Goal: Information Seeking & Learning: Learn about a topic

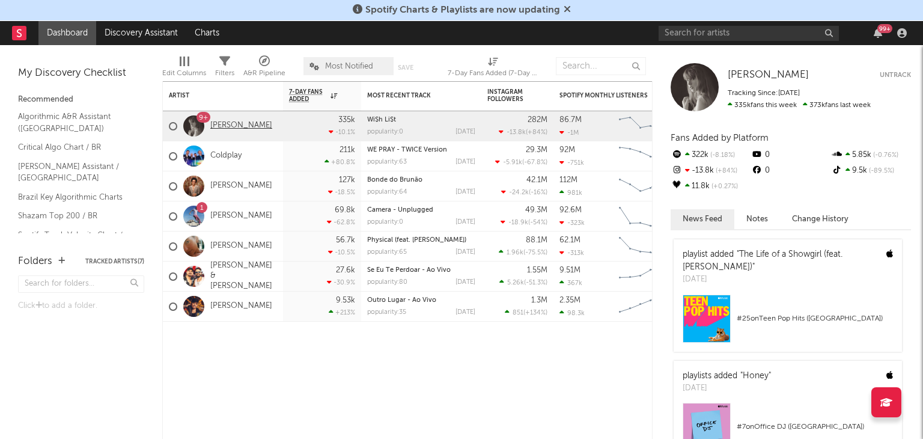
click at [228, 126] on link "[PERSON_NAME]" at bounding box center [241, 126] width 62 height 10
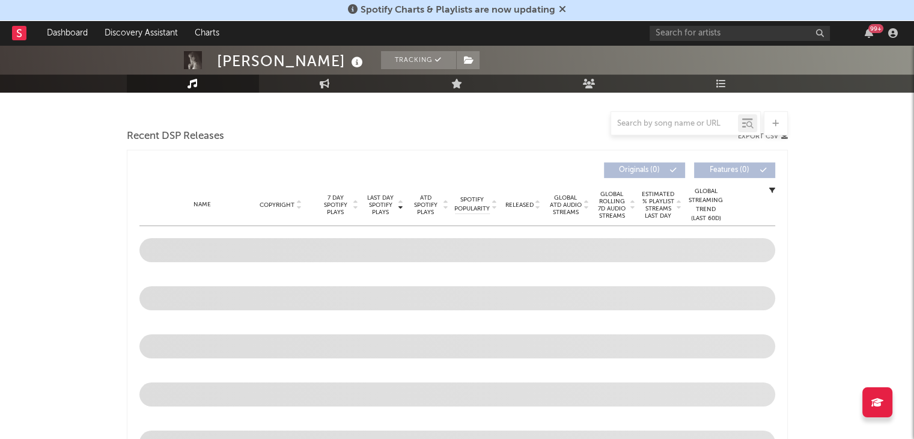
select select "6m"
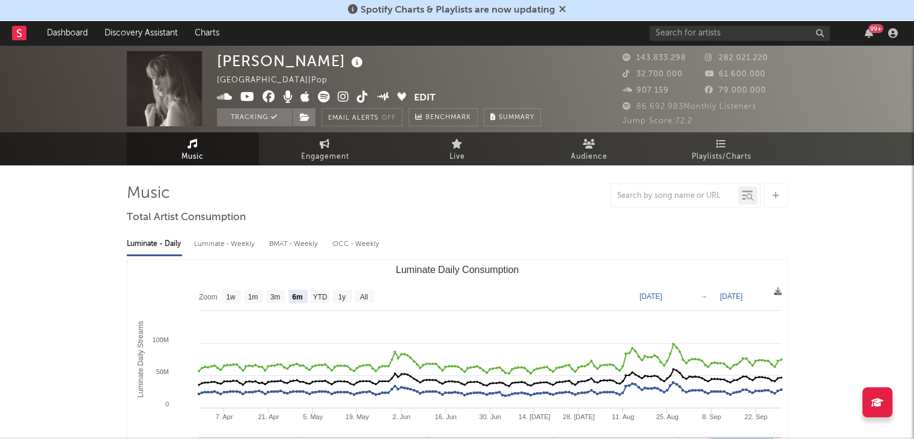
click at [486, 16] on span "Spotify Charts & Playlists are now updating" at bounding box center [457, 10] width 218 height 14
click at [554, 8] on span "Spotify Charts & Playlists are now updating" at bounding box center [457, 10] width 195 height 10
click at [559, 8] on icon at bounding box center [562, 9] width 7 height 10
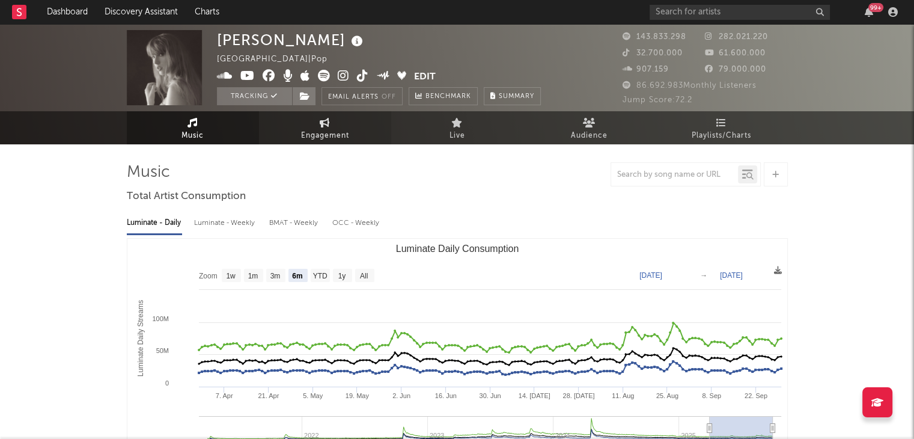
click at [341, 123] on link "Engagement" at bounding box center [325, 127] width 132 height 33
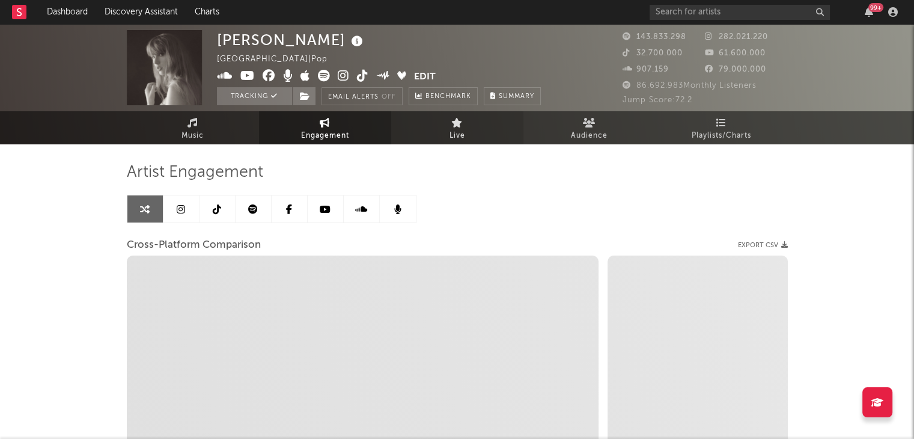
select select "1w"
click at [419, 125] on link "Live" at bounding box center [457, 127] width 132 height 33
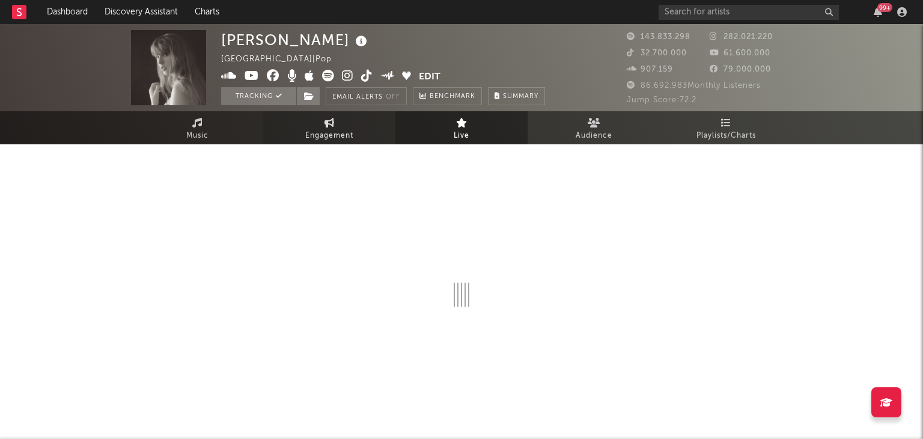
click at [336, 132] on span "Engagement" at bounding box center [329, 136] width 48 height 14
select select "1w"
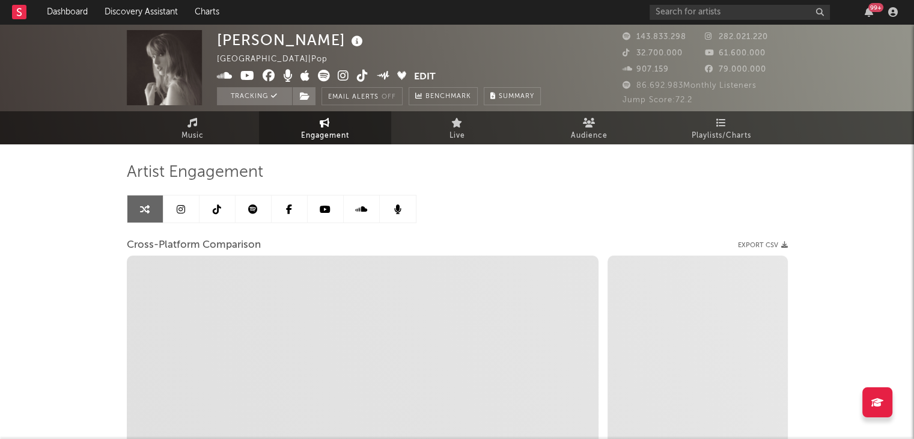
click at [247, 208] on link at bounding box center [253, 208] width 36 height 27
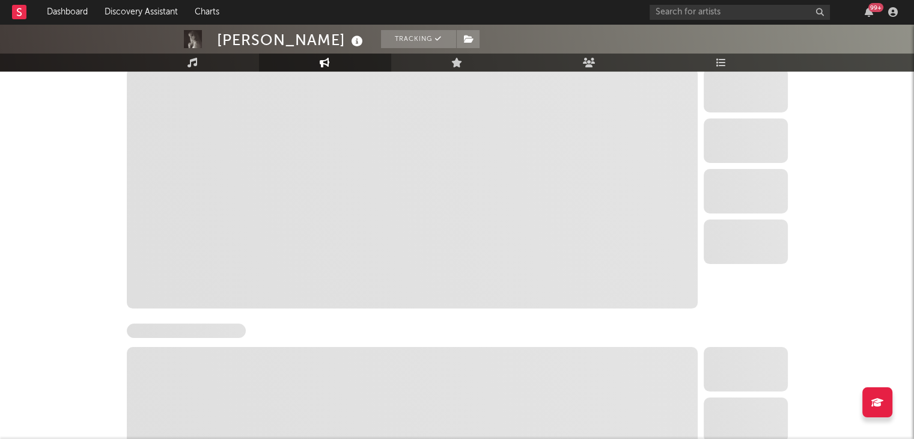
scroll to position [120, 0]
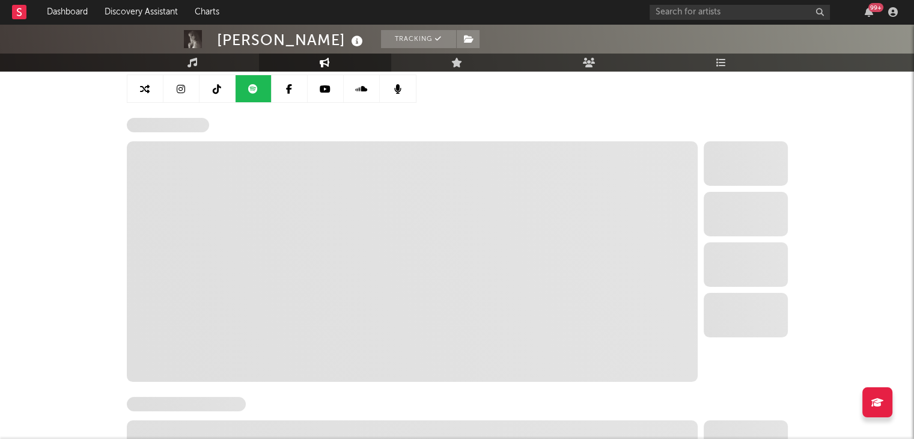
select select "6m"
select select "1w"
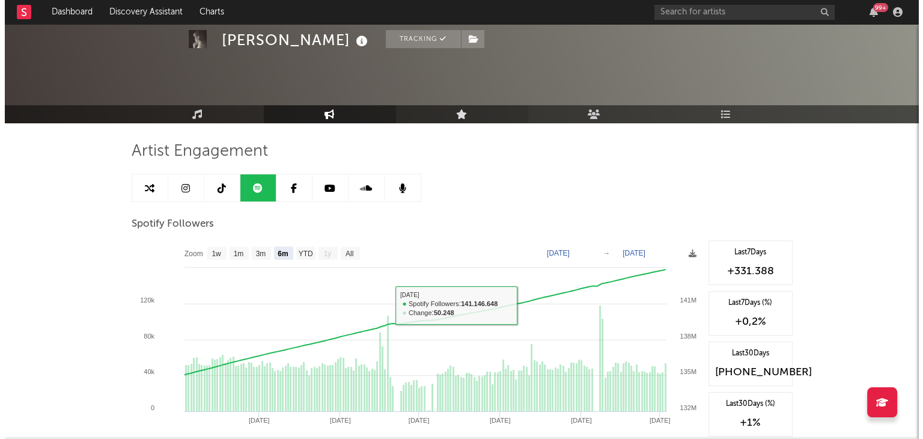
scroll to position [0, 0]
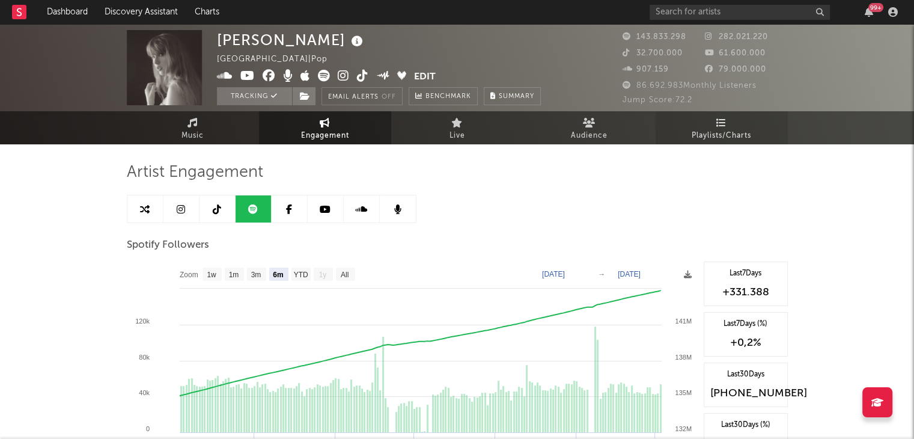
click at [708, 140] on span "Playlists/Charts" at bounding box center [720, 136] width 59 height 14
